Goal: Check status: Check status

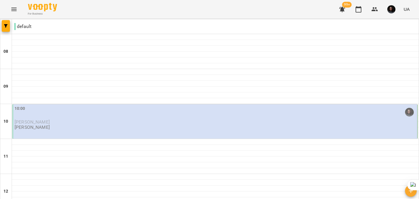
scroll to position [287, 0]
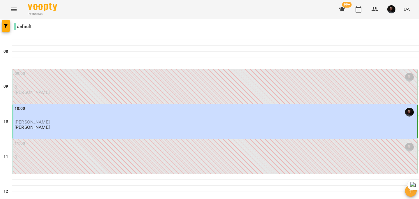
scroll to position [360, 0]
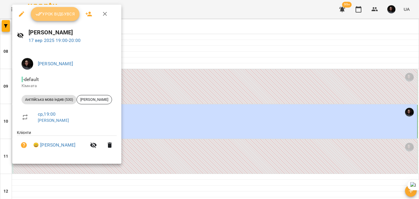
click at [42, 14] on icon "button" at bounding box center [38, 13] width 7 height 7
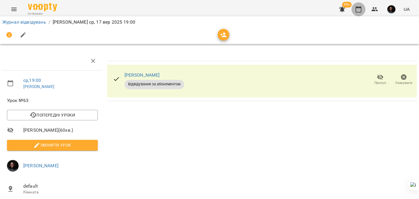
click at [356, 9] on icon "button" at bounding box center [358, 9] width 7 height 7
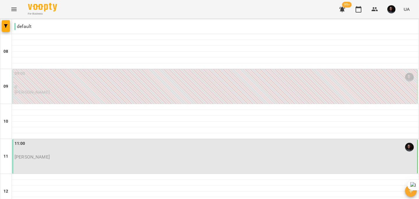
scroll to position [139, 0]
